Goal: Information Seeking & Learning: Learn about a topic

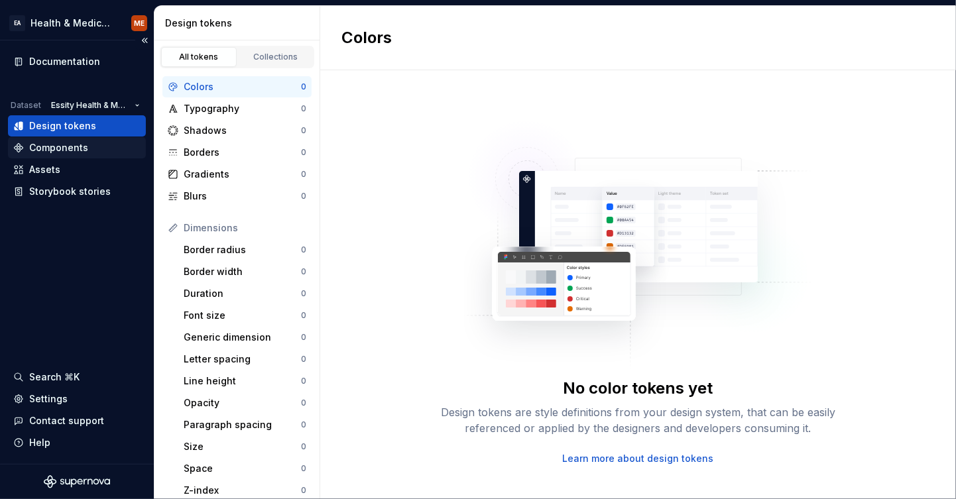
click at [78, 147] on div "Components" at bounding box center [58, 147] width 59 height 13
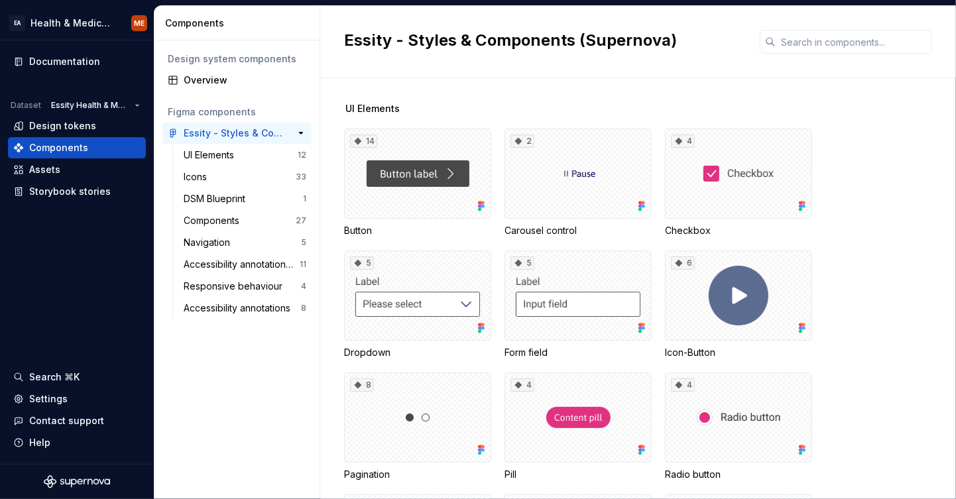
click at [239, 135] on div "Essity - Styles & Components (Supernova)" at bounding box center [233, 133] width 99 height 13
click at [207, 74] on div "Overview" at bounding box center [245, 80] width 123 height 13
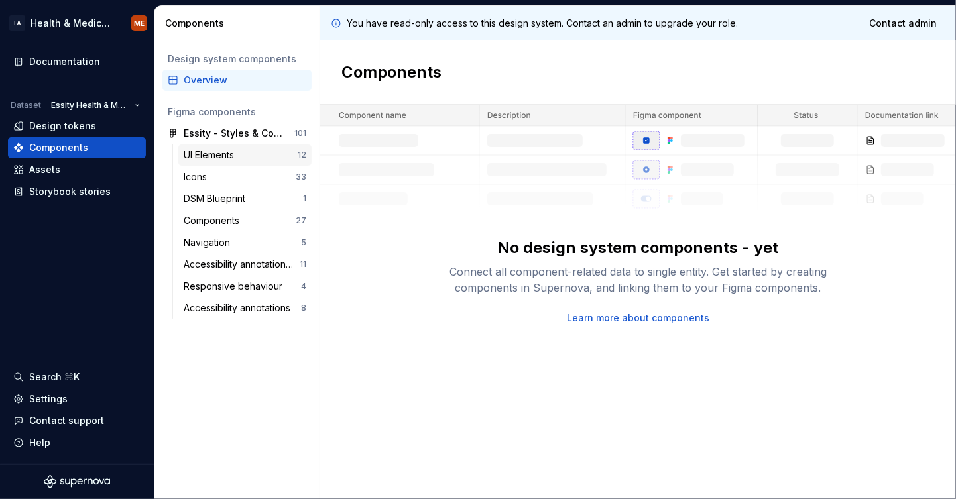
click at [215, 156] on div "UI Elements" at bounding box center [212, 154] width 56 height 13
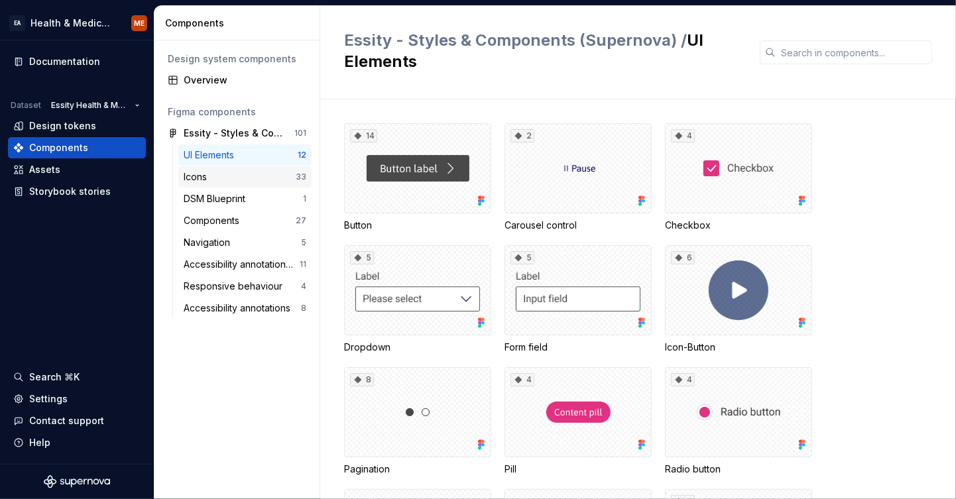
click at [225, 177] on div "Icons" at bounding box center [240, 176] width 112 height 13
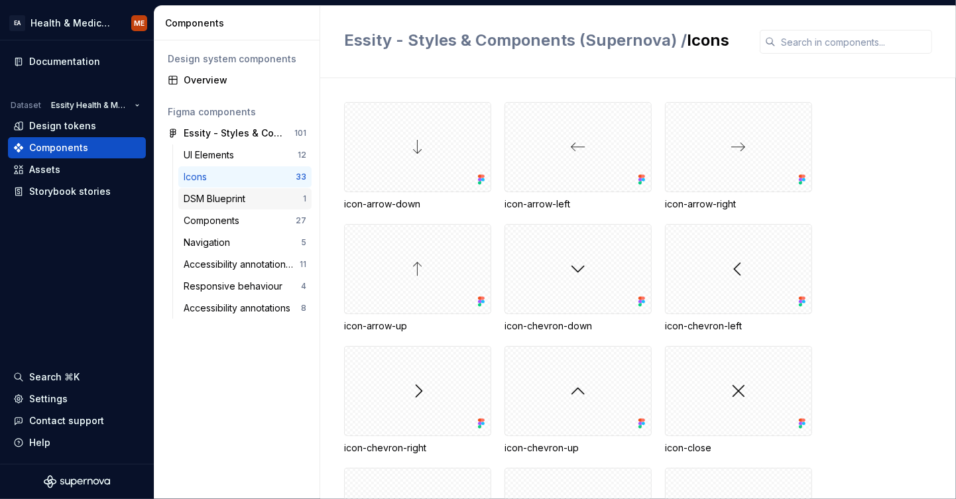
click at [223, 196] on div "DSM Blueprint" at bounding box center [217, 198] width 67 height 13
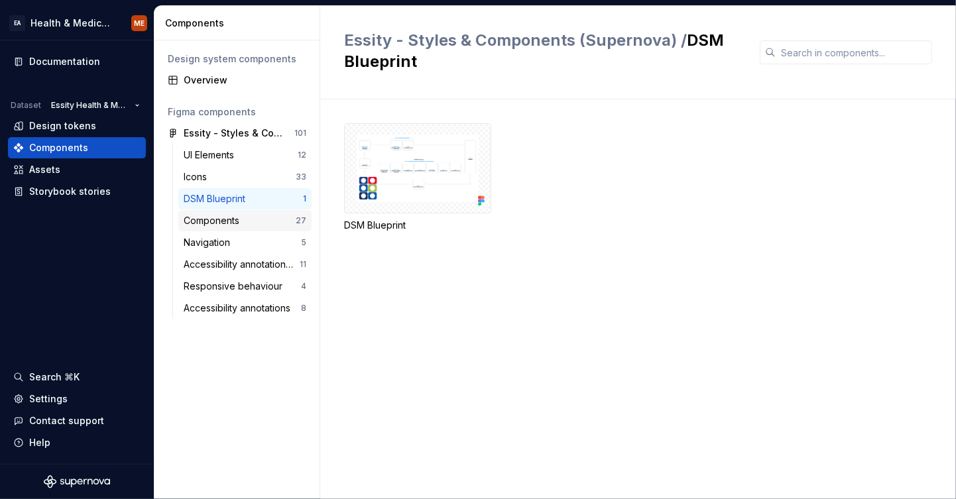
click at [201, 214] on div "Components" at bounding box center [214, 220] width 61 height 13
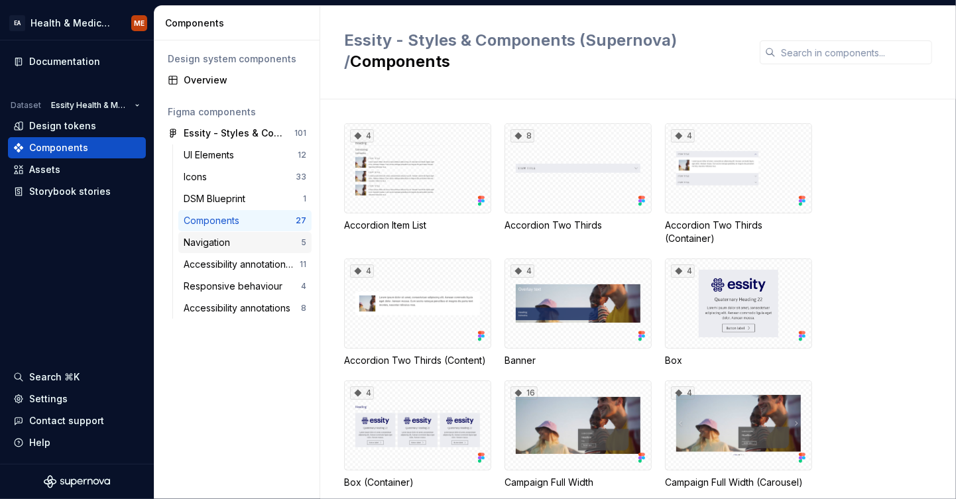
click at [221, 239] on div "Navigation" at bounding box center [210, 242] width 52 height 13
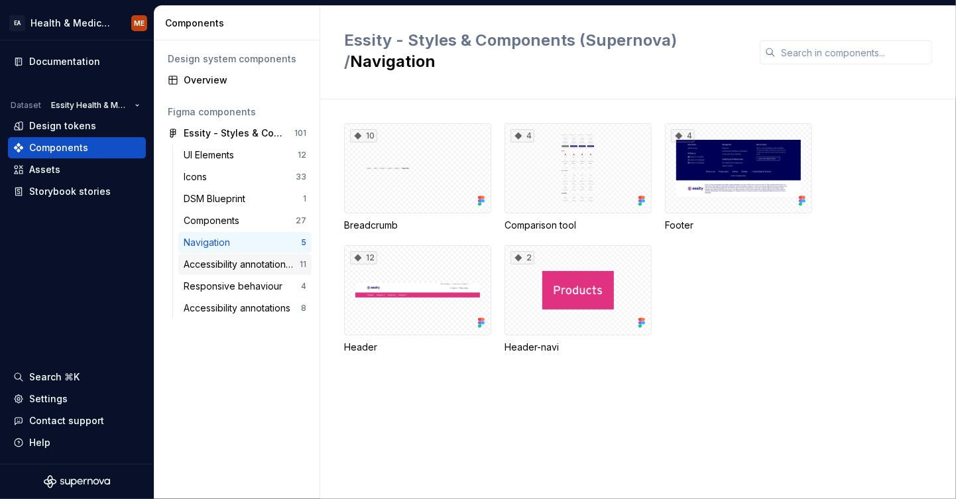
click at [231, 262] on div "Accessibility annotation library" at bounding box center [242, 264] width 116 height 13
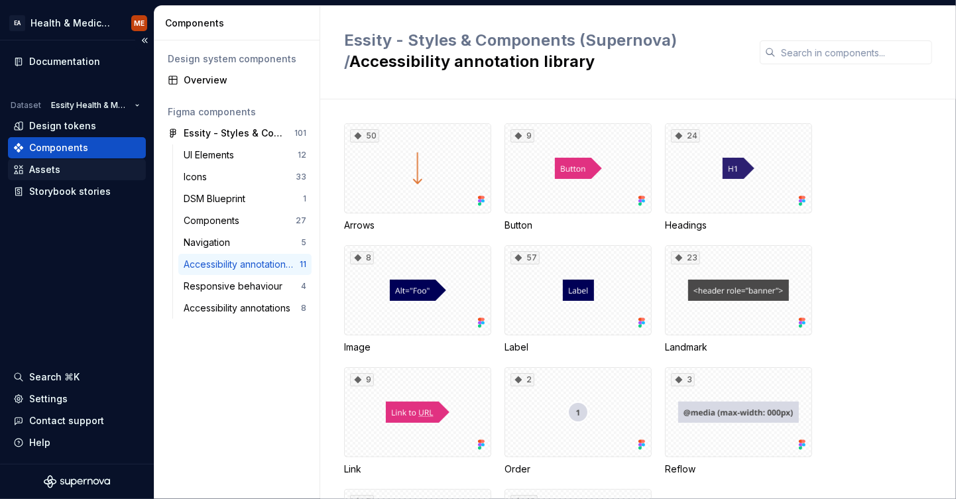
click at [51, 168] on div "Assets" at bounding box center [44, 169] width 31 height 13
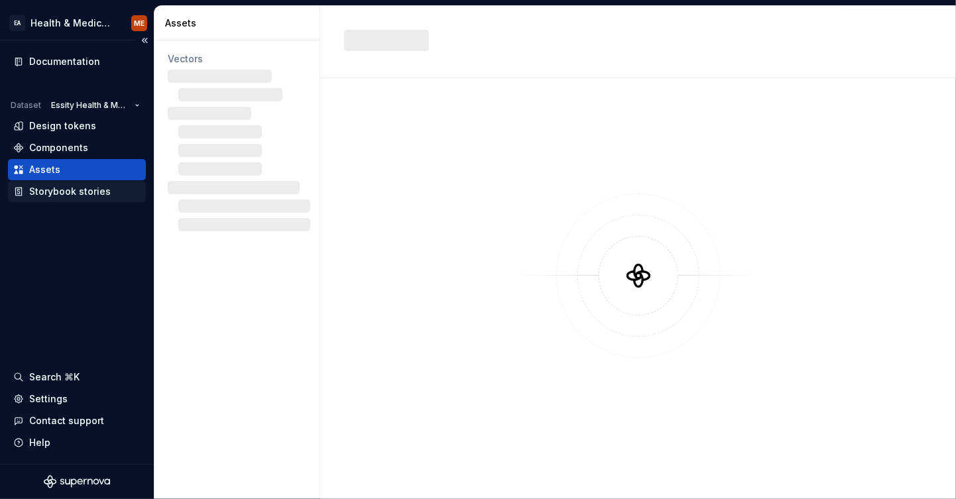
click at [56, 192] on div "Storybook stories" at bounding box center [70, 191] width 82 height 13
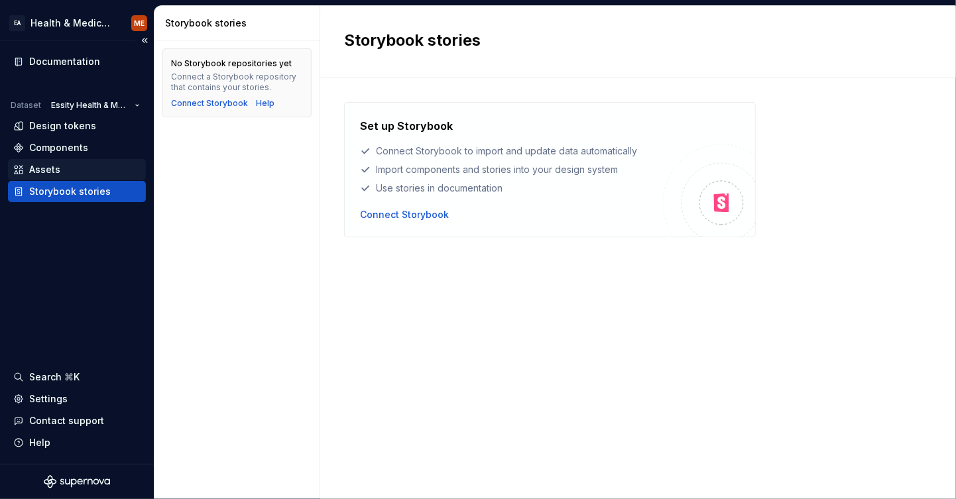
click at [56, 172] on div "Assets" at bounding box center [44, 169] width 31 height 13
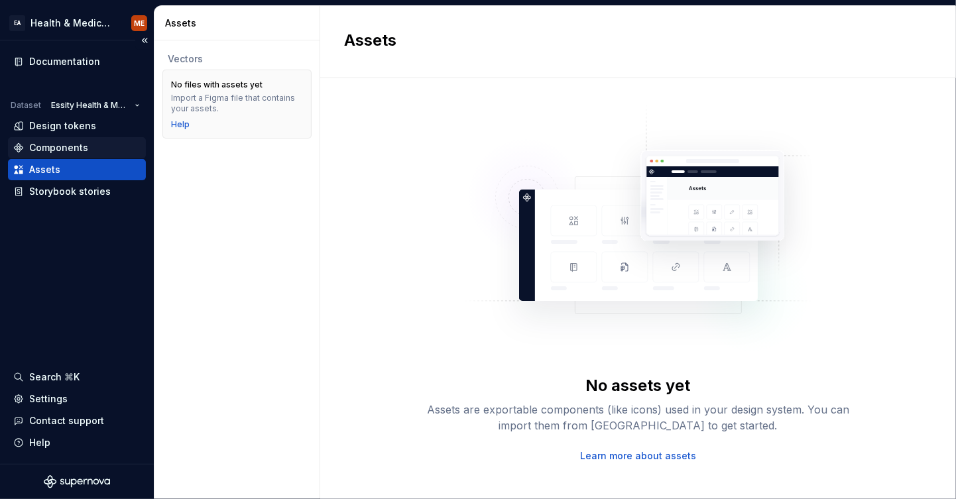
click at [54, 150] on div "Components" at bounding box center [58, 147] width 59 height 13
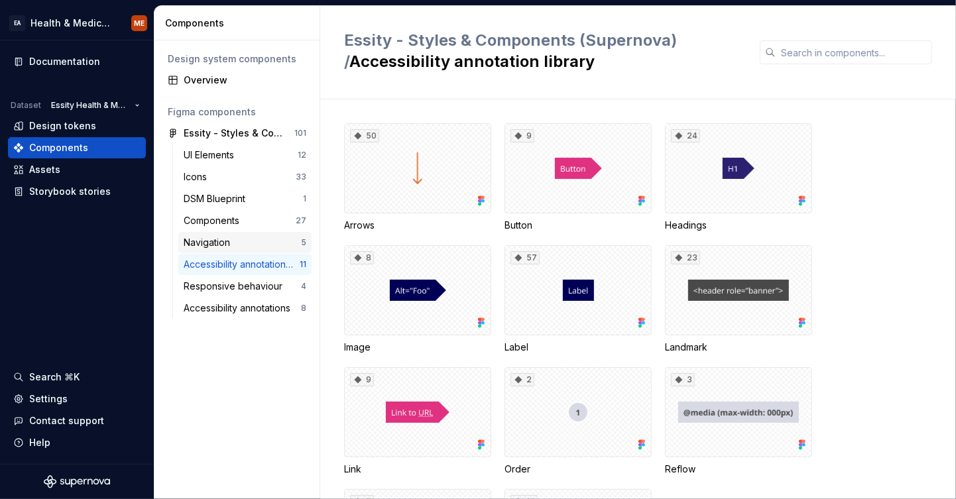
click at [221, 247] on div "Navigation" at bounding box center [210, 242] width 52 height 13
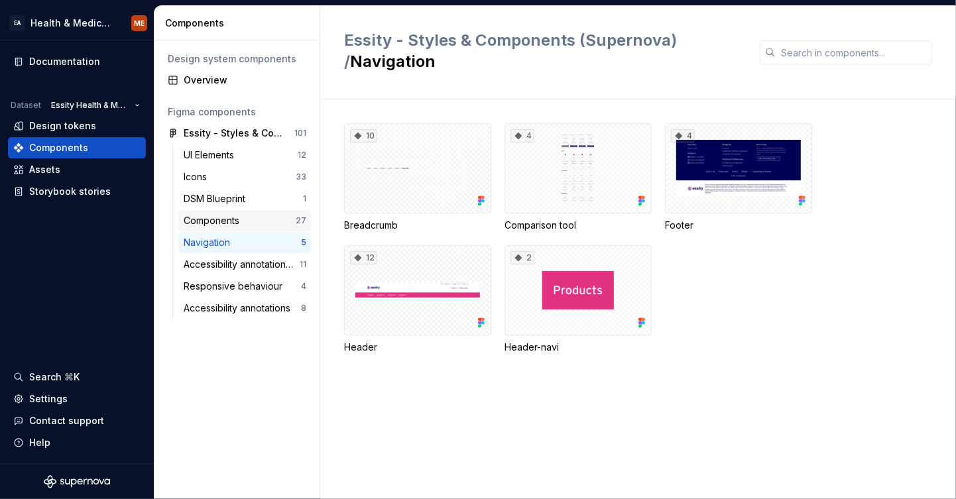
click at [215, 221] on div "Components" at bounding box center [214, 220] width 61 height 13
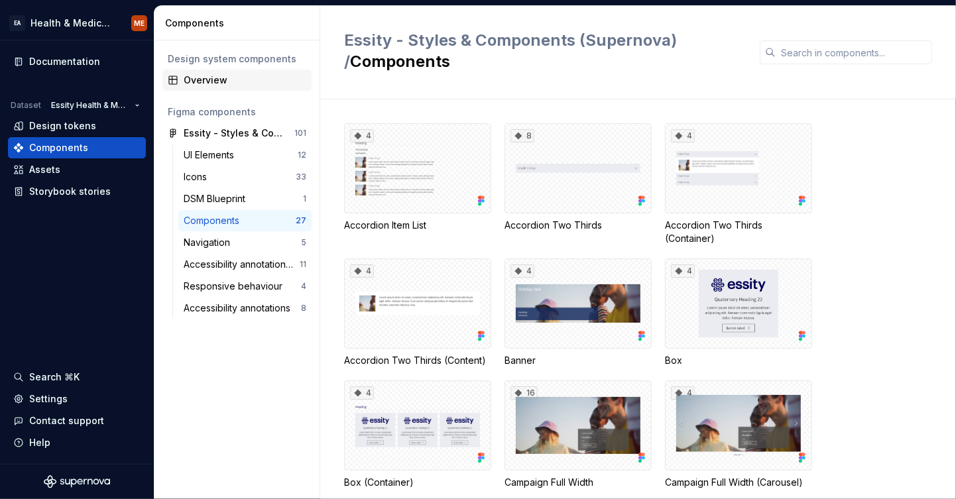
click at [206, 82] on div "Overview" at bounding box center [245, 80] width 123 height 13
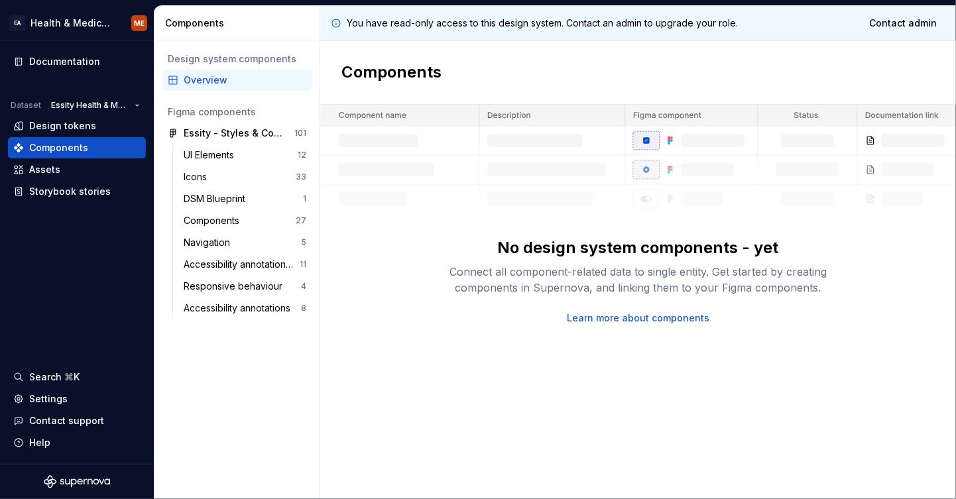
click at [640, 323] on link "Learn more about components" at bounding box center [638, 317] width 142 height 13
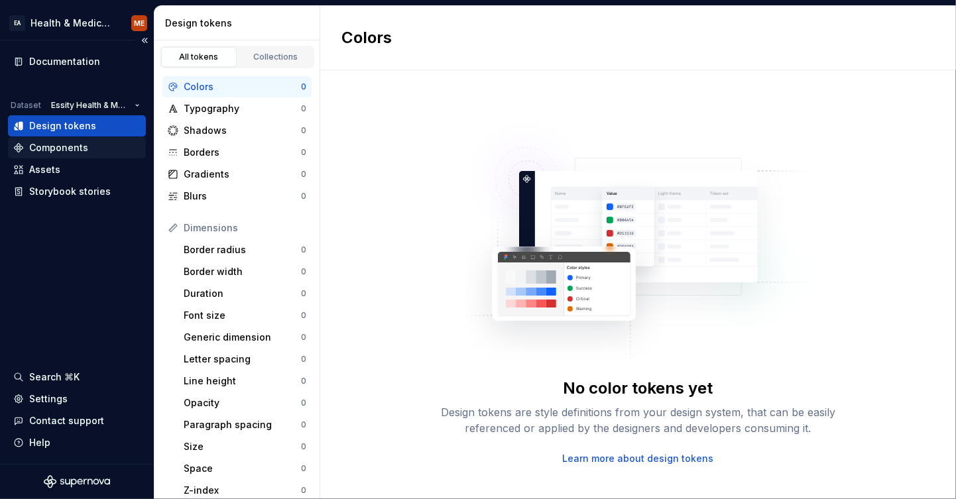
click at [68, 143] on div "Components" at bounding box center [58, 147] width 59 height 13
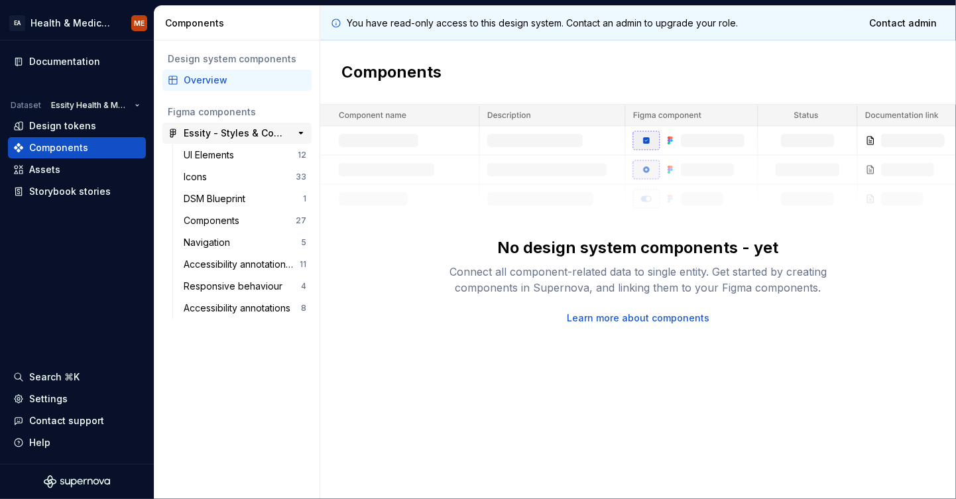
click at [235, 127] on div "Essity - Styles & Components (Supernova)" at bounding box center [233, 133] width 99 height 13
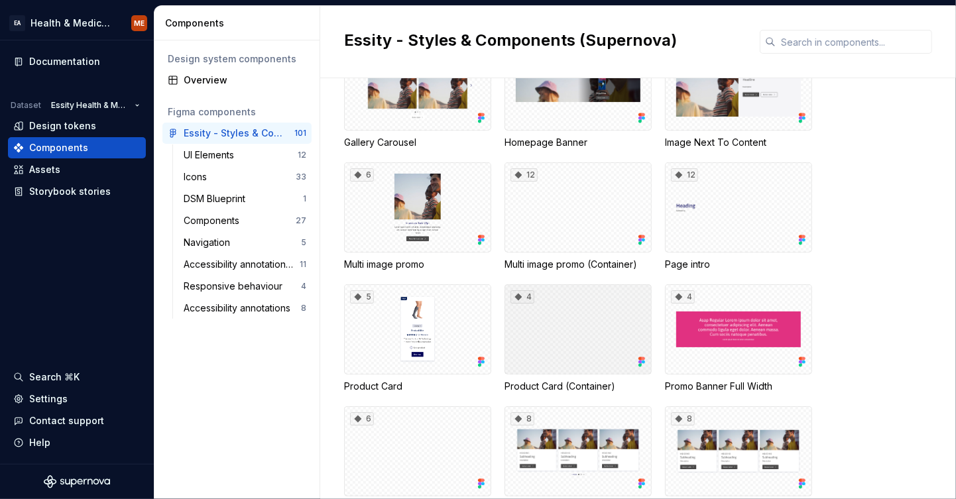
scroll to position [2452, 0]
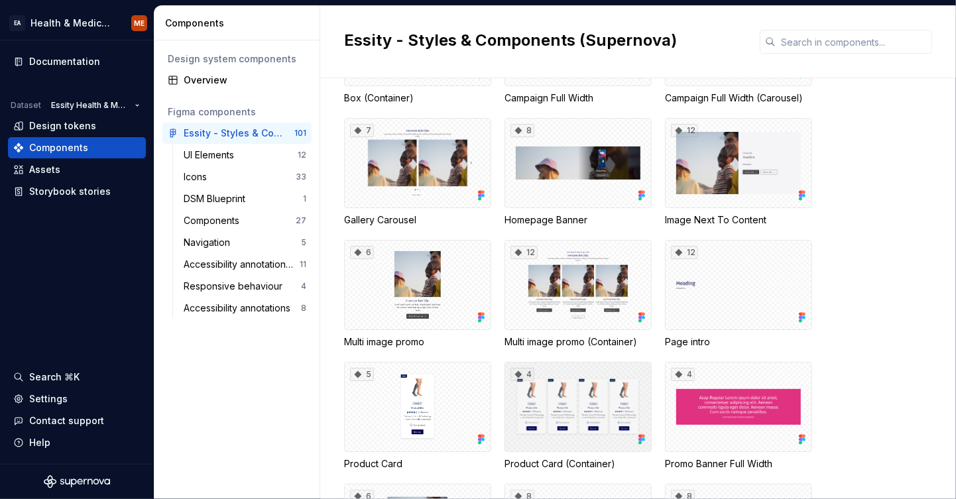
click at [572, 371] on div "4" at bounding box center [577, 407] width 147 height 90
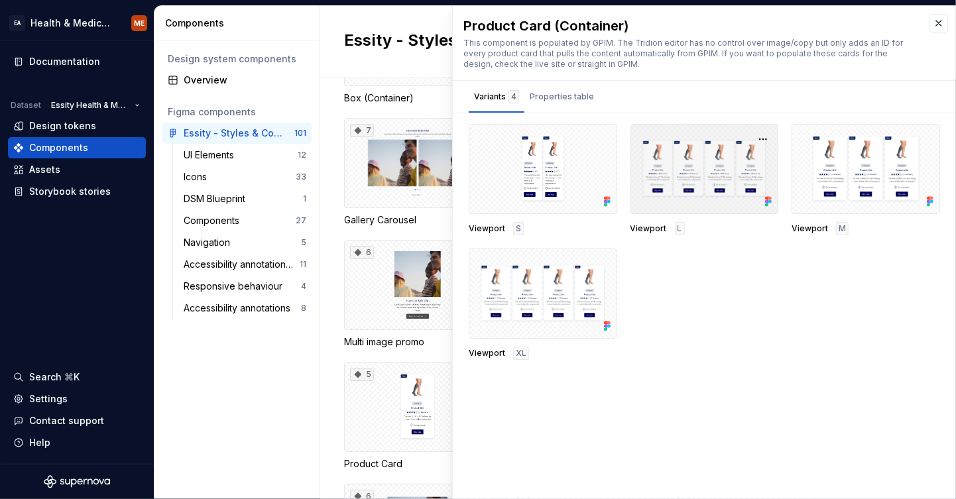
click at [683, 165] on div at bounding box center [704, 169] width 148 height 90
click at [644, 235] on div "Viewport S Viewport L Viewport M Viewport XL" at bounding box center [704, 242] width 471 height 236
click at [644, 228] on span "Viewport" at bounding box center [648, 228] width 36 height 11
click at [681, 167] on div at bounding box center [704, 169] width 148 height 90
click at [680, 161] on div at bounding box center [704, 169] width 148 height 90
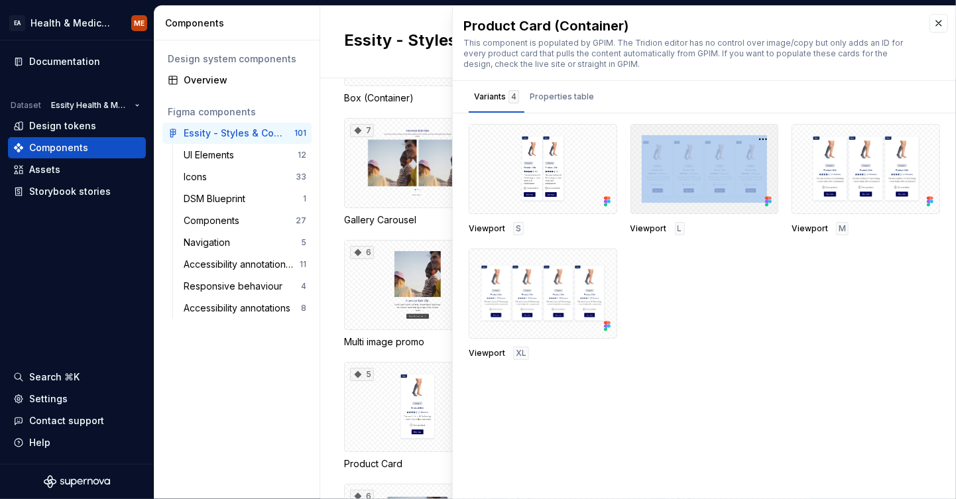
click at [680, 161] on div at bounding box center [704, 169] width 148 height 90
drag, startPoint x: 680, startPoint y: 161, endPoint x: 676, endPoint y: 180, distance: 19.6
click at [676, 180] on div at bounding box center [704, 169] width 148 height 90
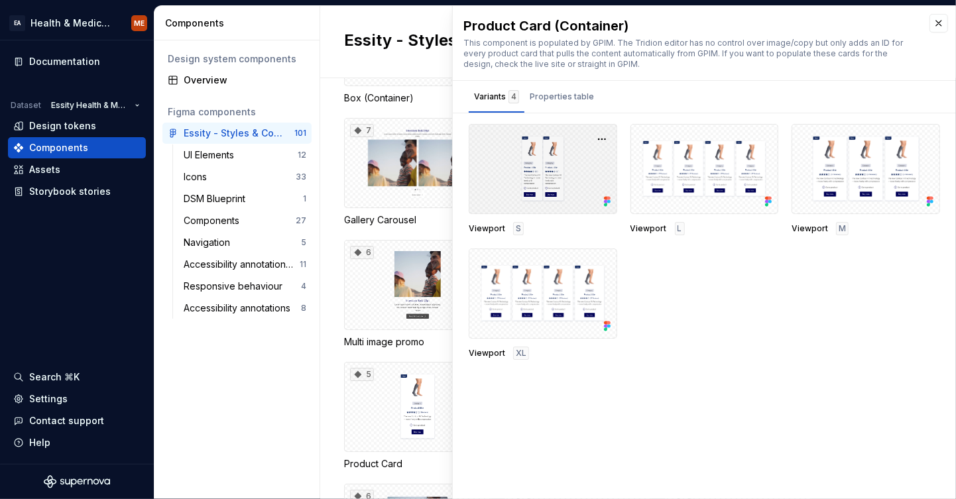
click at [545, 153] on div at bounding box center [543, 169] width 148 height 90
click at [480, 97] on div "Variants 4" at bounding box center [496, 96] width 45 height 13
click at [520, 192] on div at bounding box center [543, 169] width 148 height 90
click at [409, 184] on div "7" at bounding box center [417, 163] width 147 height 90
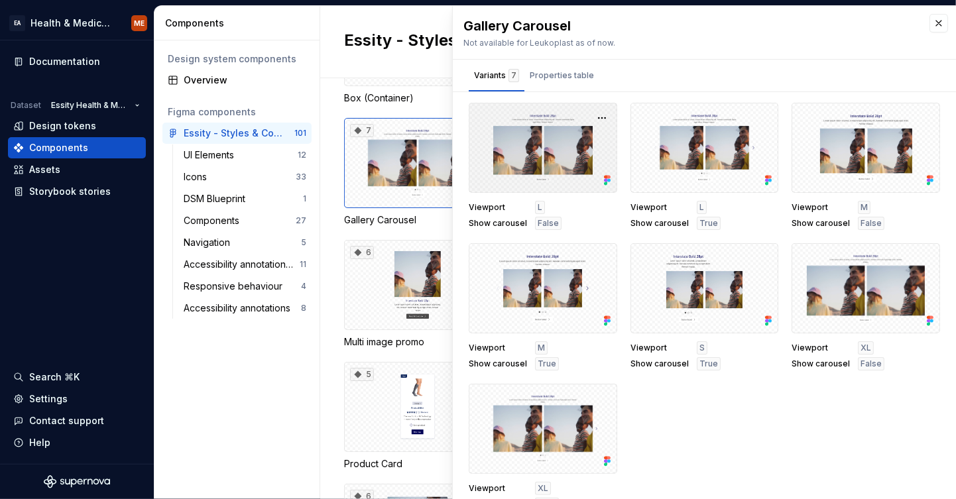
click at [511, 153] on div at bounding box center [543, 148] width 148 height 90
click at [684, 129] on div at bounding box center [704, 148] width 148 height 90
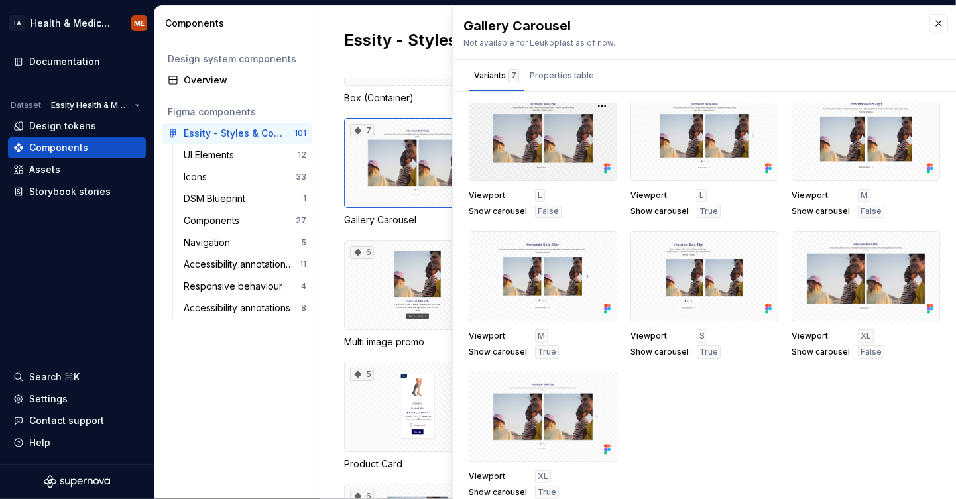
scroll to position [15, 0]
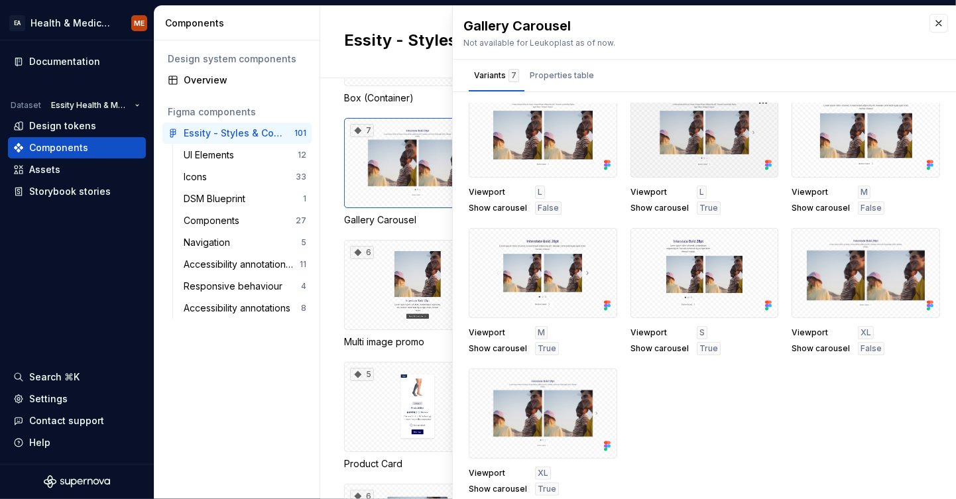
click at [671, 145] on div at bounding box center [704, 132] width 148 height 90
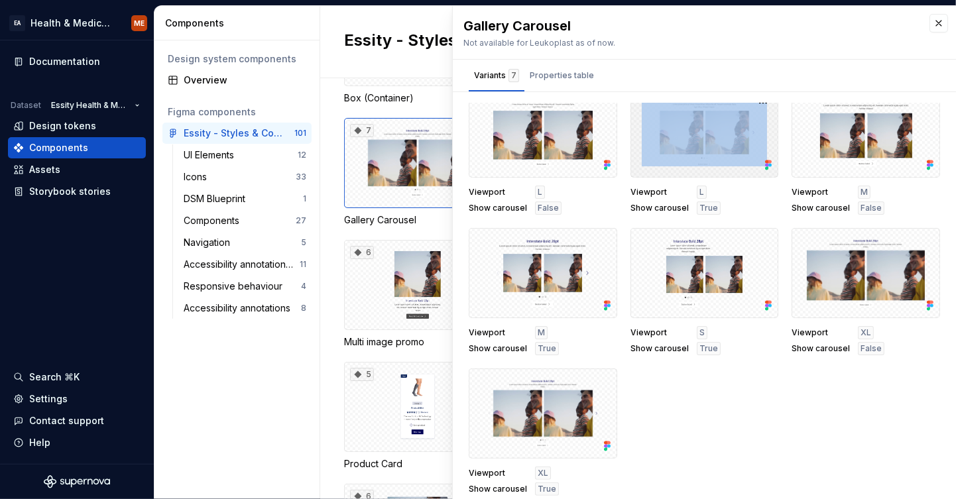
click at [671, 145] on div at bounding box center [704, 132] width 148 height 90
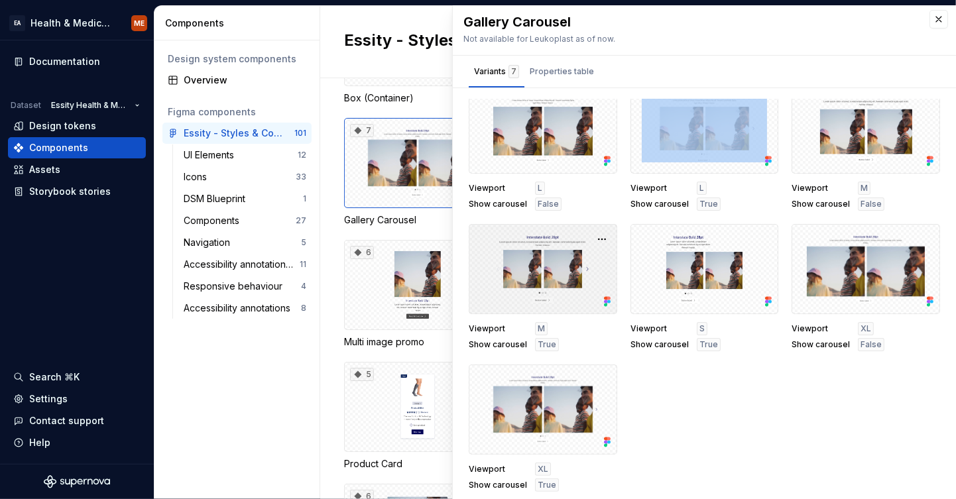
scroll to position [6, 0]
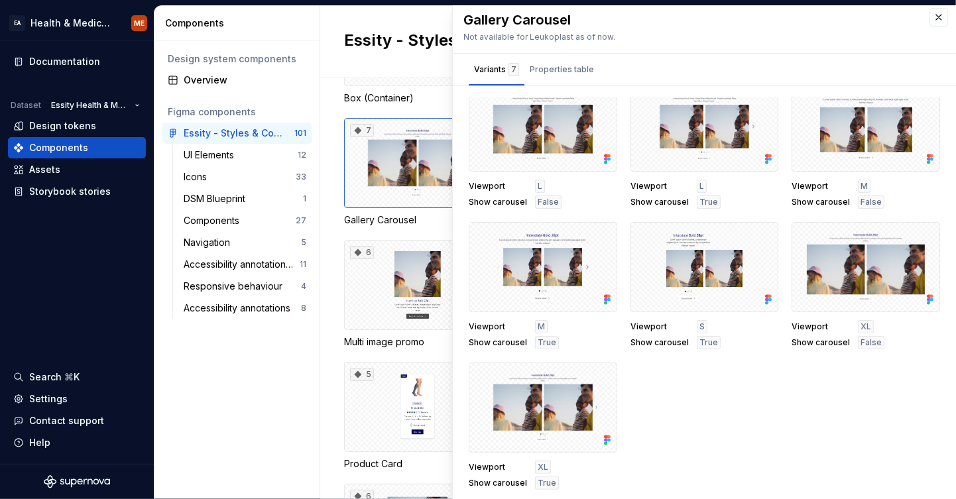
click at [490, 325] on span "Viewport" at bounding box center [498, 326] width 58 height 11
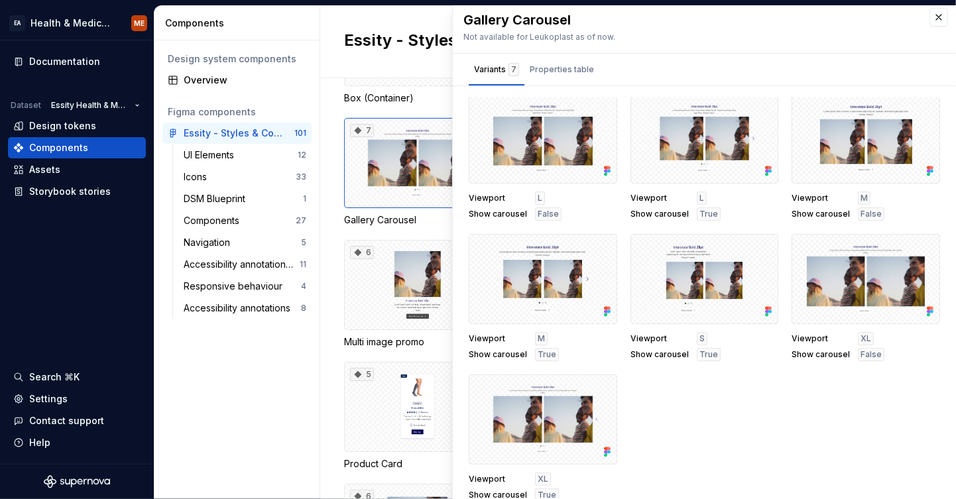
scroll to position [0, 0]
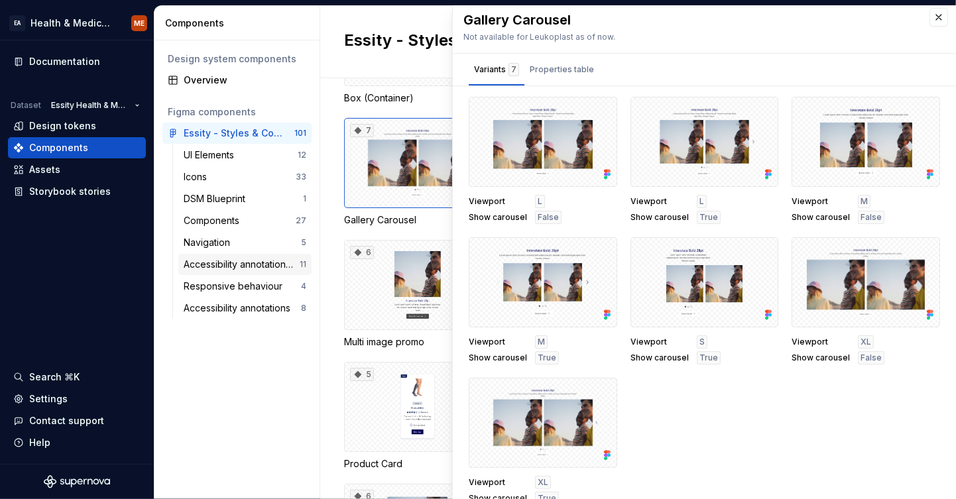
drag, startPoint x: 278, startPoint y: 344, endPoint x: 247, endPoint y: 256, distance: 93.7
click at [278, 339] on div "Design system components Overview Figma components Essity - Styles & Components…" at bounding box center [236, 269] width 165 height 459
click at [233, 206] on div "DSM Blueprint 1" at bounding box center [244, 198] width 133 height 21
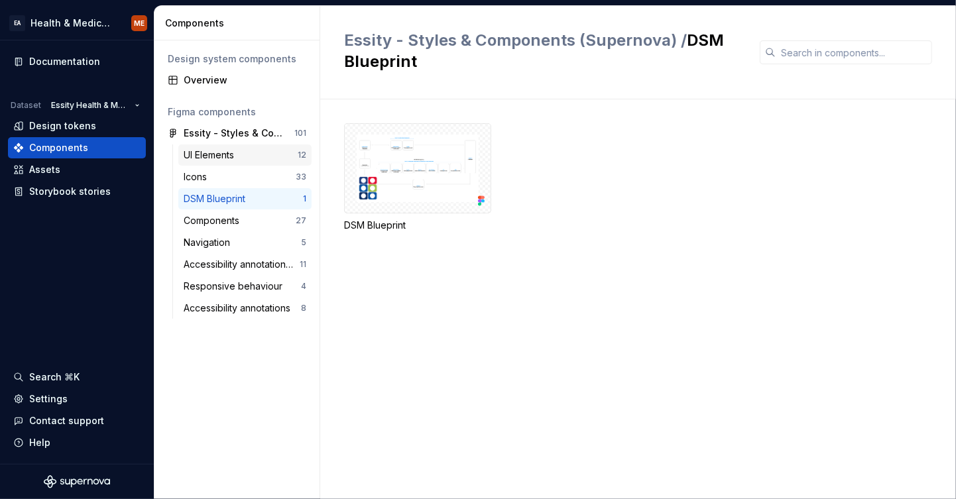
click at [221, 164] on div "UI Elements 12" at bounding box center [244, 154] width 133 height 21
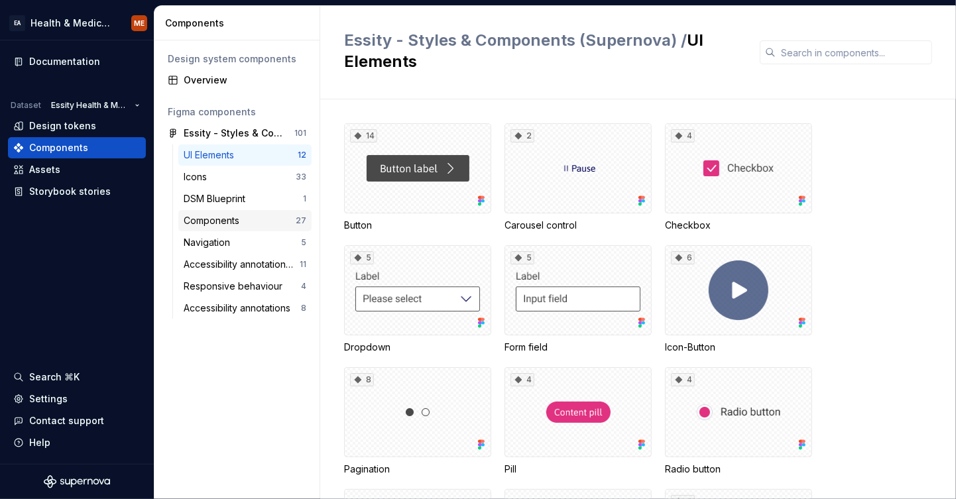
click at [211, 220] on div "Components" at bounding box center [214, 220] width 61 height 13
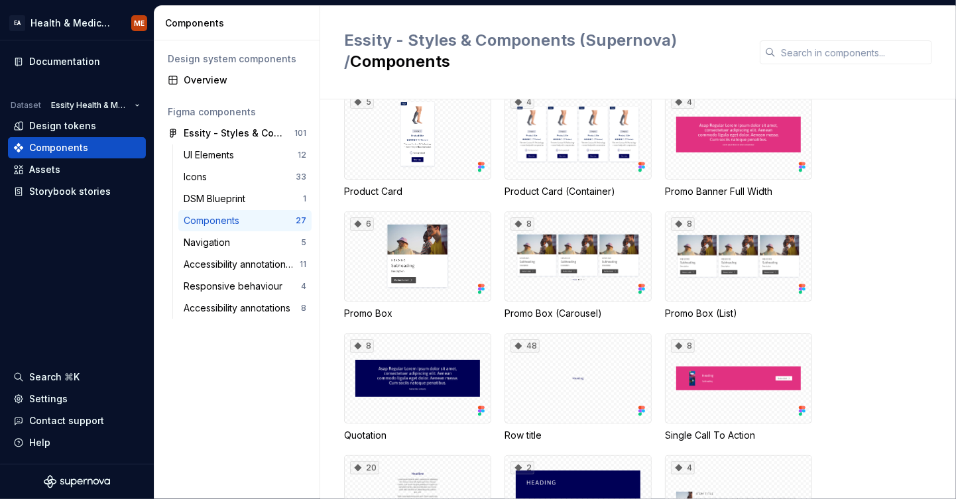
scroll to position [663, 0]
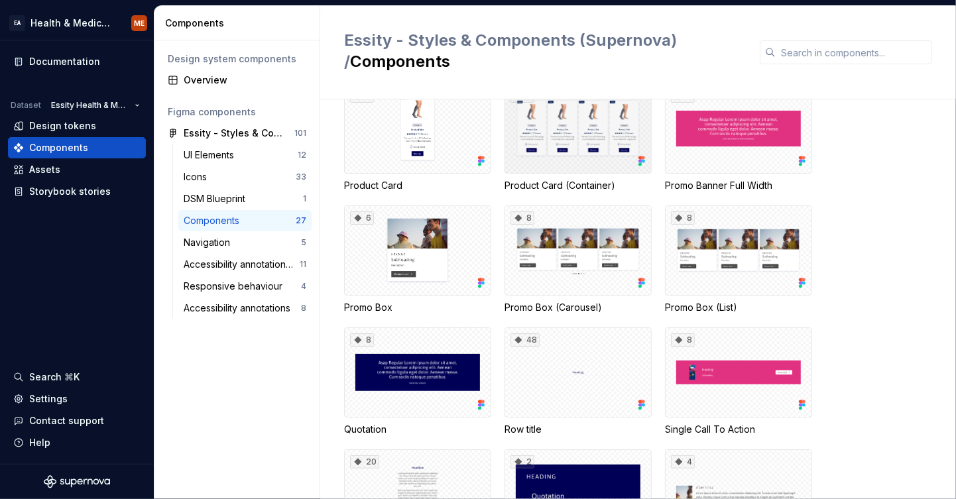
click at [581, 144] on div "4" at bounding box center [577, 129] width 147 height 90
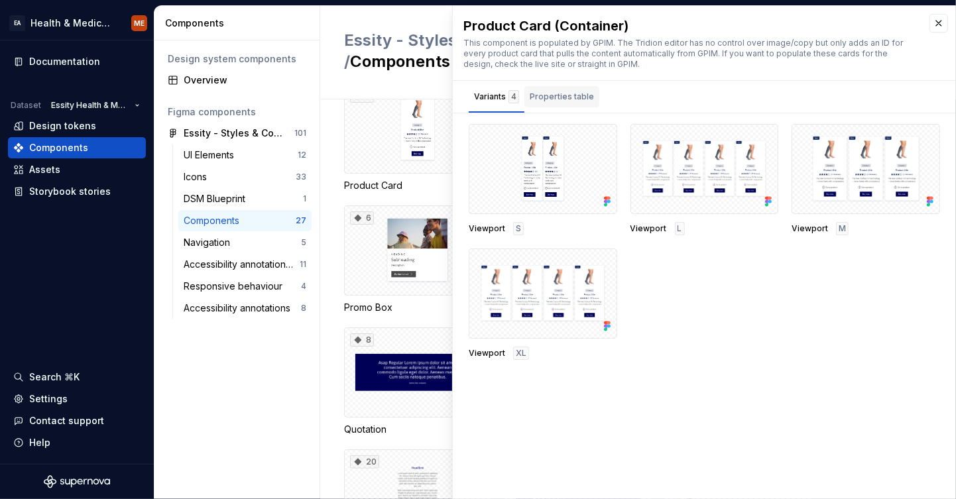
click at [581, 91] on div "Properties table" at bounding box center [562, 96] width 64 height 13
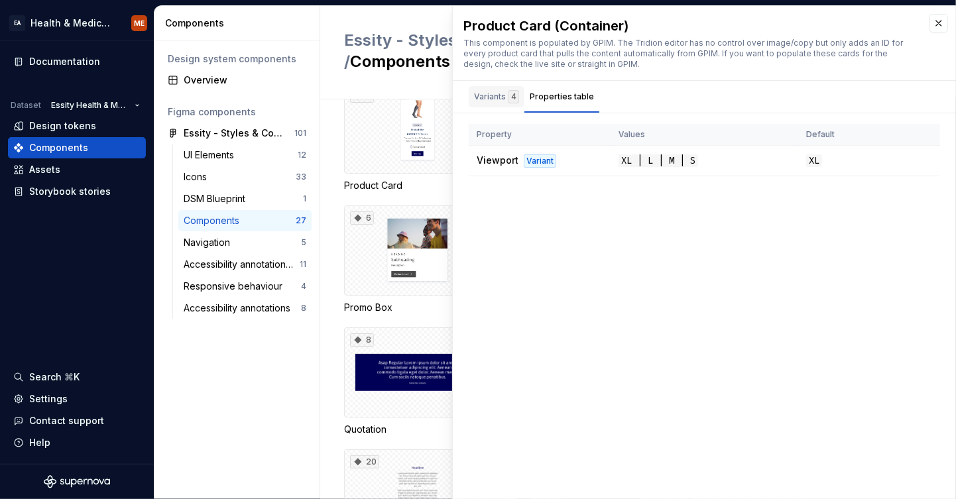
click at [486, 90] on div "Variants 4" at bounding box center [496, 96] width 45 height 13
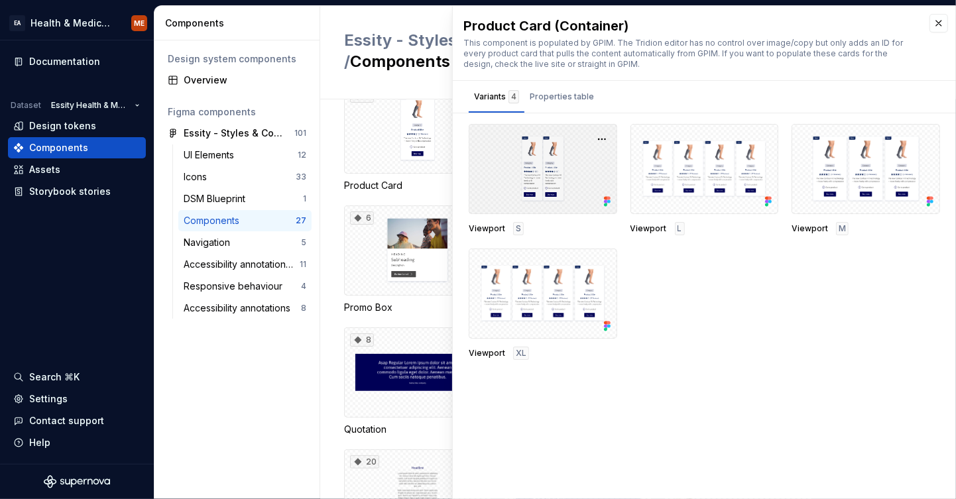
click at [547, 167] on div at bounding box center [543, 169] width 148 height 90
click at [781, 166] on div "Viewport S Viewport L Viewport M Viewport XL" at bounding box center [704, 242] width 471 height 236
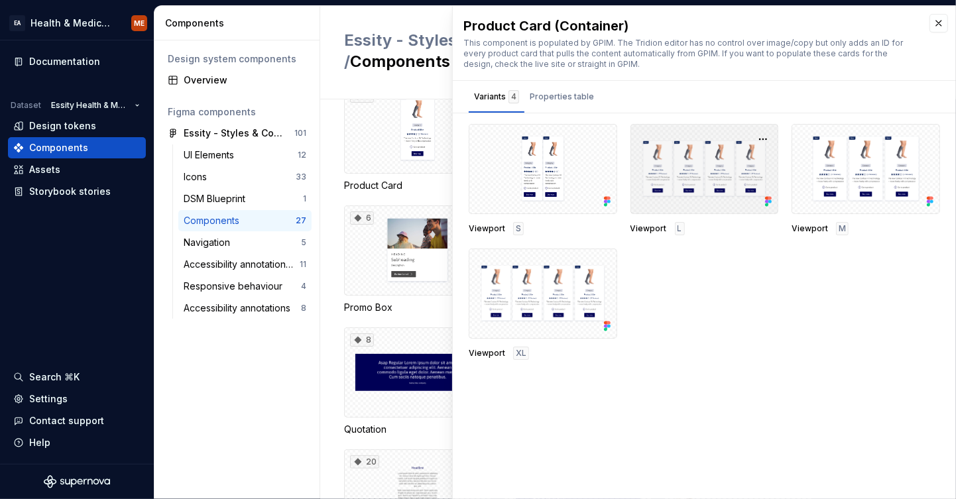
click at [689, 165] on div at bounding box center [704, 169] width 148 height 90
click at [936, 19] on button "button" at bounding box center [938, 23] width 19 height 19
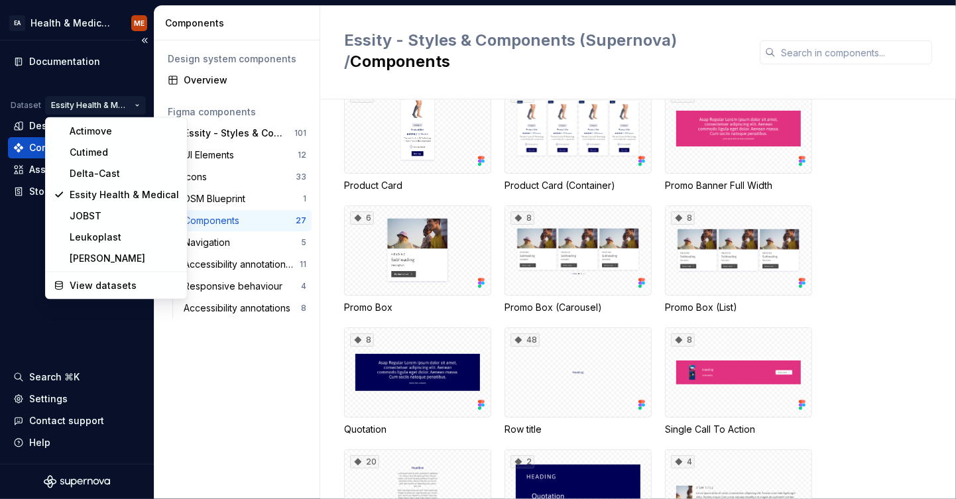
click at [138, 103] on html "EA Health & Medical Design Systems ME Documentation Dataset Essity Health & Med…" at bounding box center [478, 249] width 956 height 499
click at [85, 253] on div "TENA" at bounding box center [124, 258] width 109 height 13
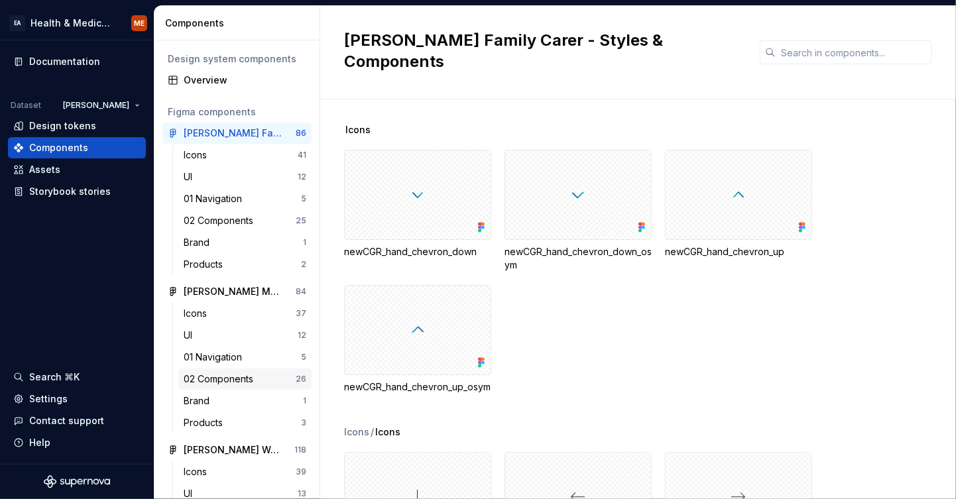
click at [227, 382] on div "02 Components" at bounding box center [221, 378] width 75 height 13
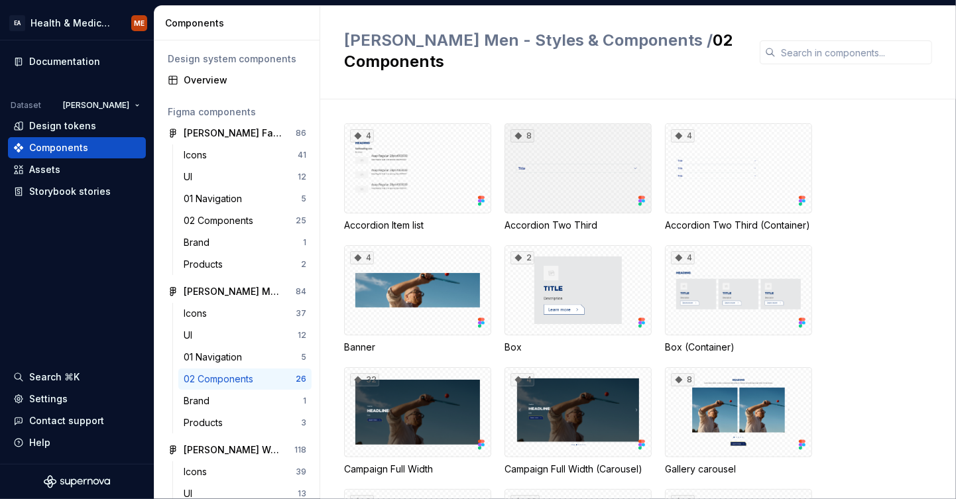
click at [561, 192] on div "8" at bounding box center [577, 168] width 147 height 90
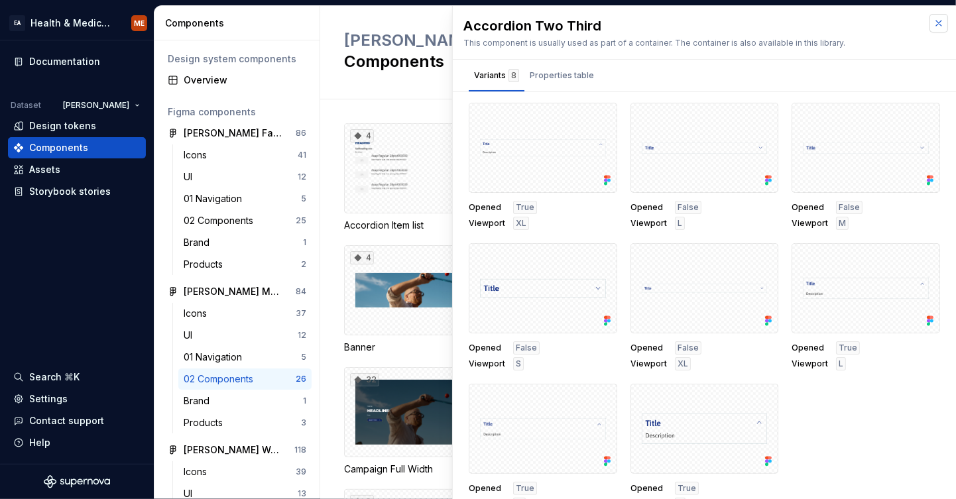
click at [929, 25] on button "button" at bounding box center [938, 23] width 19 height 19
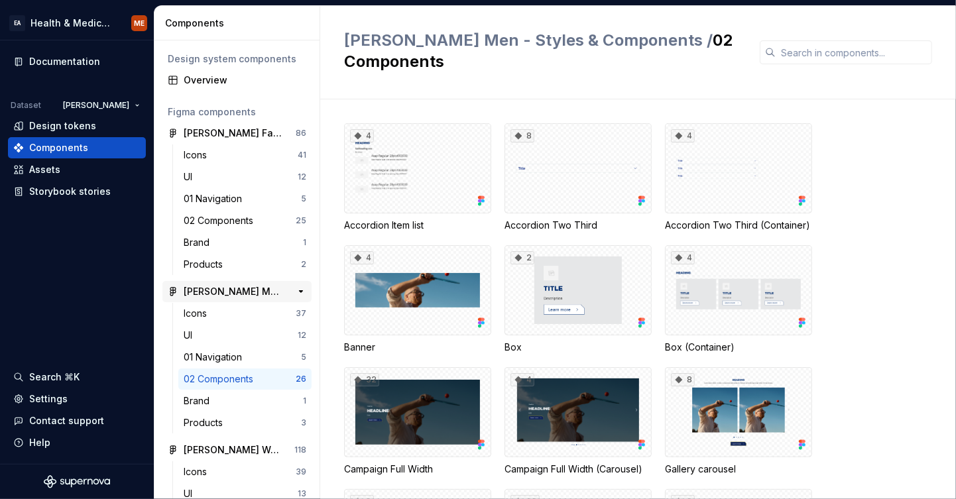
scroll to position [148, 0]
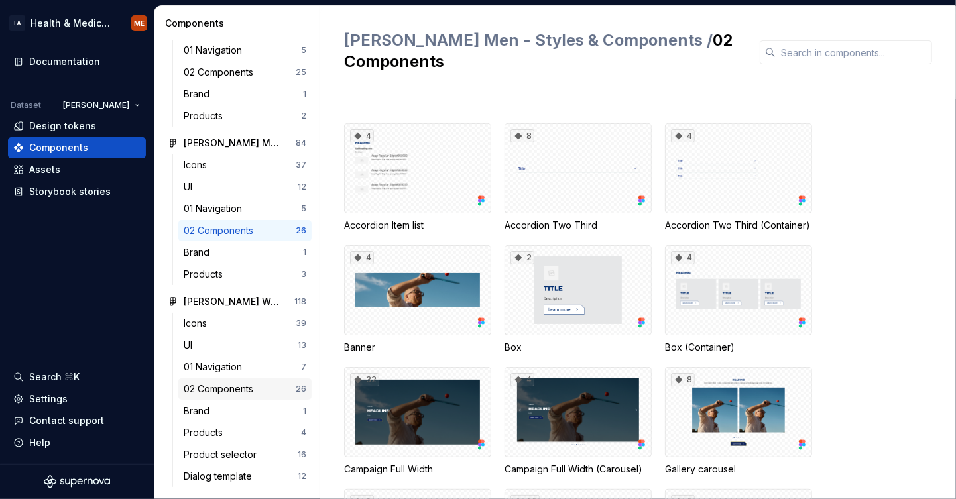
click at [220, 386] on div "02 Components" at bounding box center [221, 388] width 75 height 13
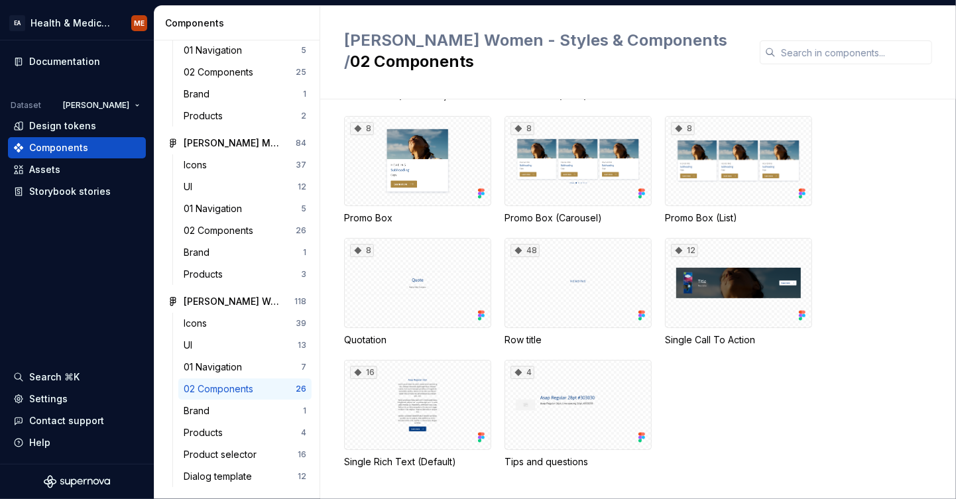
scroll to position [752, 0]
click at [54, 123] on div "Design tokens" at bounding box center [62, 125] width 67 height 13
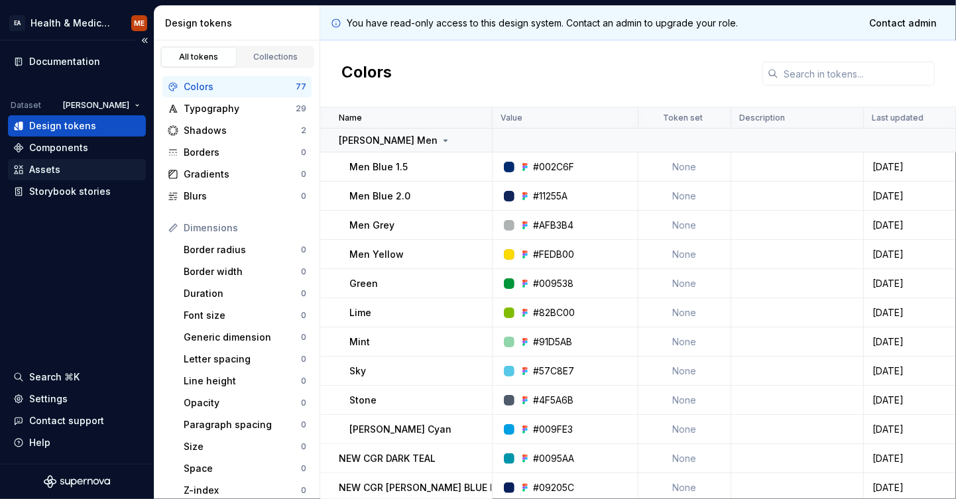
click at [49, 163] on div "Assets" at bounding box center [44, 169] width 31 height 13
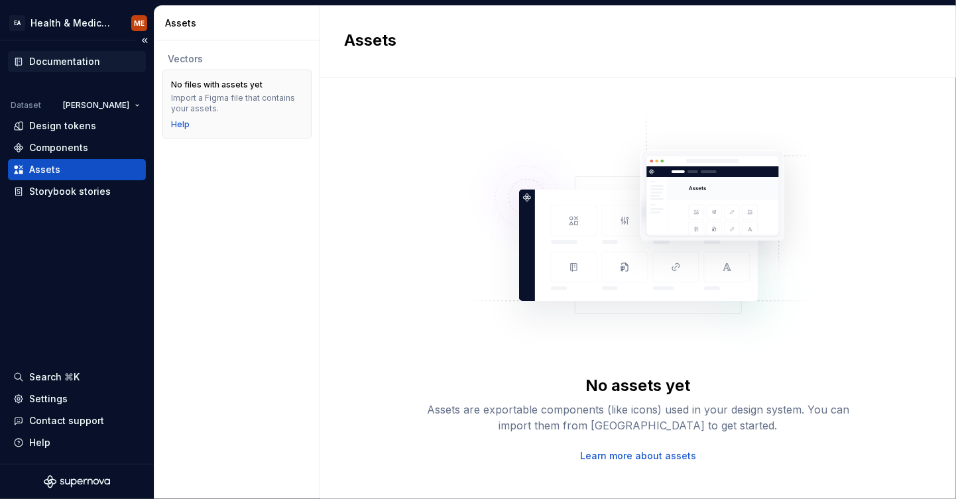
drag, startPoint x: 85, startPoint y: 76, endPoint x: 76, endPoint y: 60, distance: 18.4
click at [85, 76] on div "Documentation Dataset TENA Design tokens Components Assets Storybook stories" at bounding box center [77, 126] width 138 height 151
click at [76, 60] on div "Documentation" at bounding box center [64, 61] width 71 height 13
